Goal: Check status: Check status

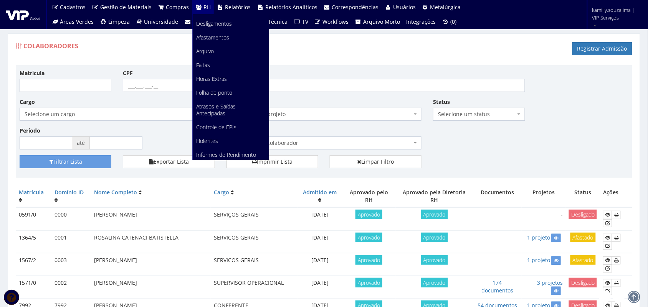
scroll to position [48, 0]
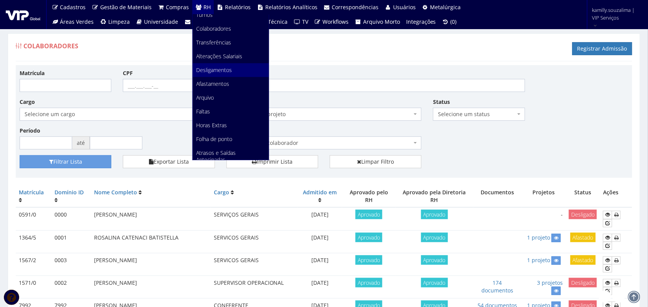
click at [225, 69] on span "Desligamentos" at bounding box center [215, 69] width 36 height 7
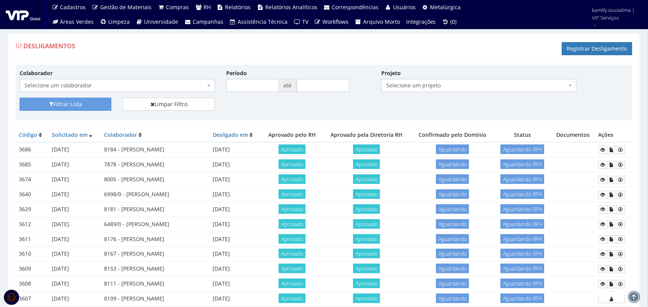
click at [180, 81] on span "Selecione um colaborador" at bounding box center [117, 85] width 195 height 13
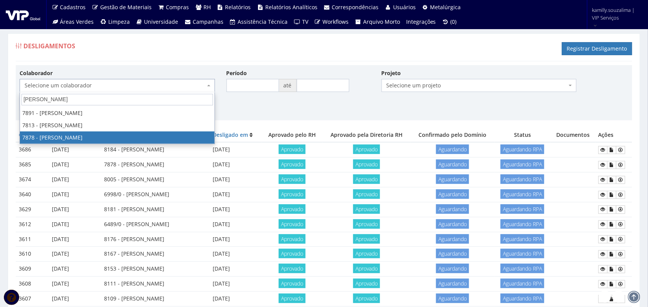
type input "pedro he"
drag, startPoint x: 138, startPoint y: 136, endPoint x: 131, endPoint y: 129, distance: 10.6
select select "2791"
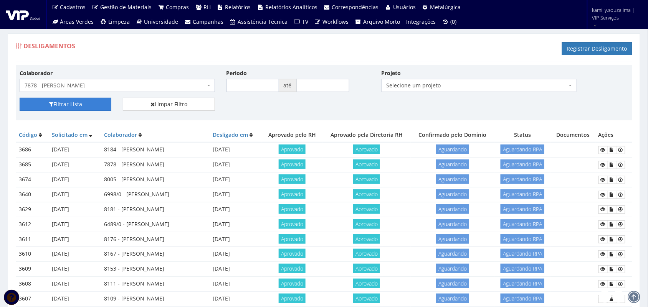
click at [73, 108] on button "Filtrar Lista" at bounding box center [66, 104] width 92 height 13
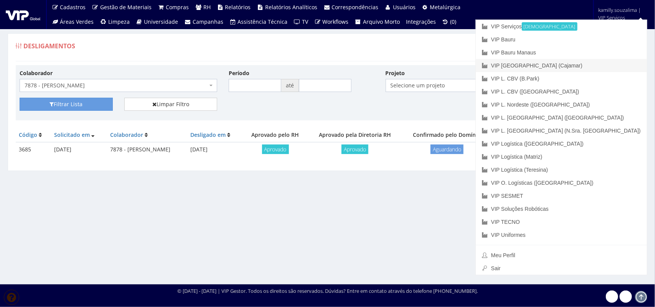
click at [601, 67] on link "VIP [GEOGRAPHIC_DATA] (Cajamar)" at bounding box center [561, 65] width 171 height 13
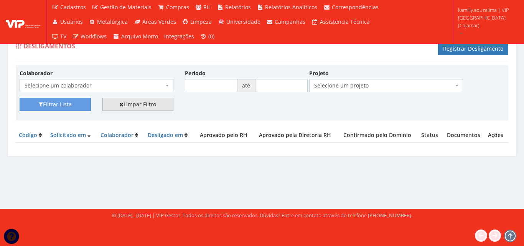
click at [137, 101] on link "Limpar Filtro" at bounding box center [137, 104] width 71 height 13
